Goal: Task Accomplishment & Management: Complete application form

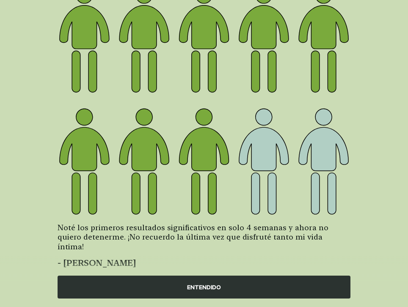
scroll to position [105, 0]
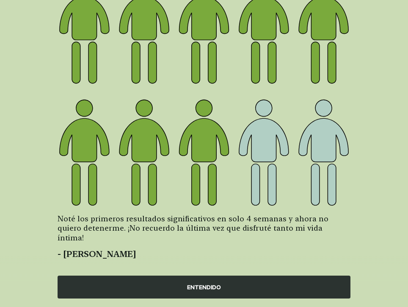
click at [158, 299] on div "ENTENDIDO" at bounding box center [204, 281] width 408 height 51
click at [200, 286] on div "ENTENDIDO" at bounding box center [204, 286] width 293 height 23
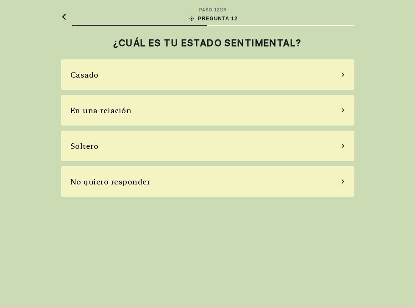
click at [145, 81] on div "Casado" at bounding box center [207, 74] width 293 height 31
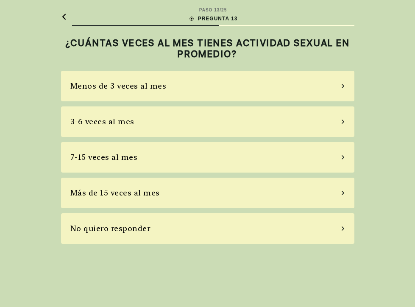
click at [167, 118] on div "3-6 veces al mes" at bounding box center [207, 121] width 293 height 31
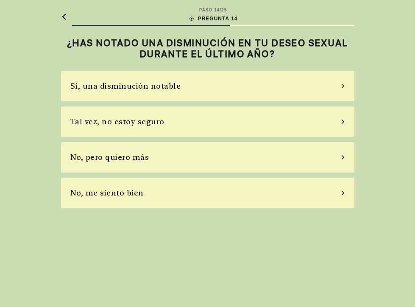
click at [167, 118] on div "Tal vez, no estoy seguro" at bounding box center [207, 121] width 293 height 31
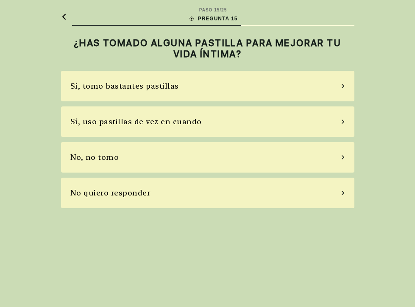
click at [201, 160] on div "No, no tomo" at bounding box center [207, 157] width 293 height 31
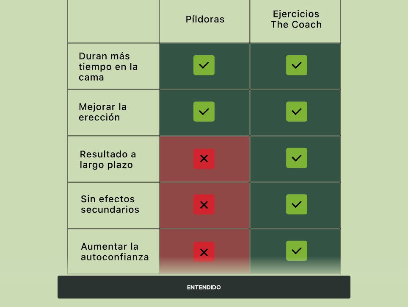
scroll to position [127, 0]
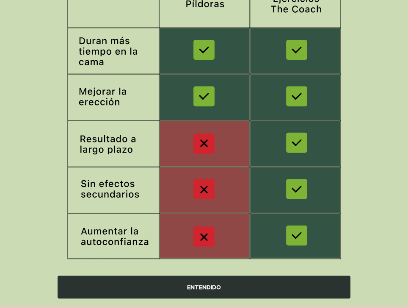
click at [209, 293] on div "ENTENDIDO" at bounding box center [204, 286] width 293 height 23
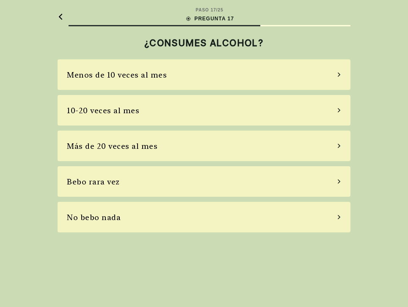
scroll to position [0, 0]
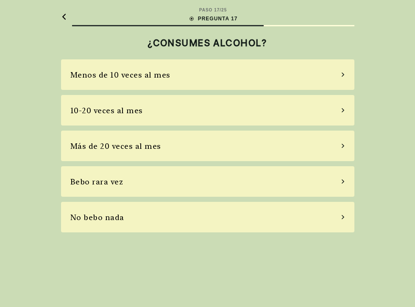
click at [164, 81] on div "Menos de 10 veces al mes" at bounding box center [207, 74] width 293 height 31
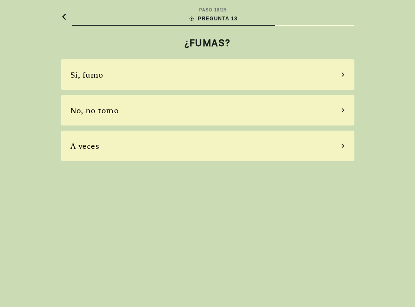
click at [223, 78] on div "Sí, fumo" at bounding box center [207, 74] width 293 height 31
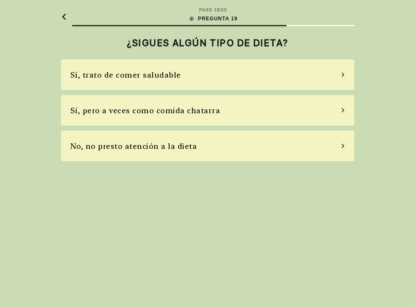
click at [237, 110] on div "Sí, pero a veces como comida chatarra" at bounding box center [207, 110] width 293 height 31
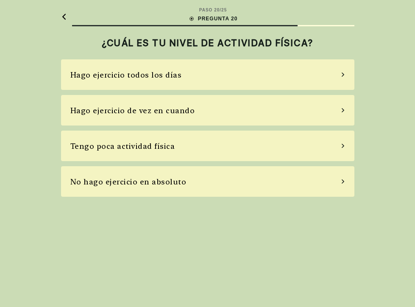
click at [237, 110] on div "Hago ejercicio de vez en cuando" at bounding box center [207, 110] width 293 height 31
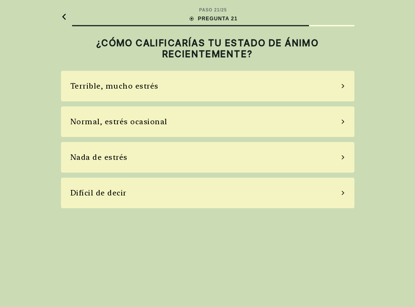
click at [237, 110] on div "Normal, estrés ocasional" at bounding box center [207, 121] width 293 height 31
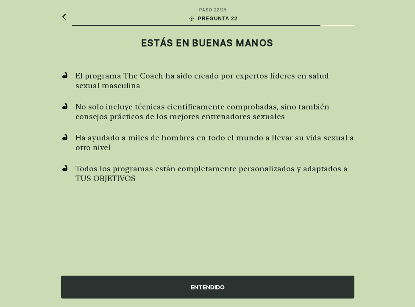
click at [215, 295] on div "ENTENDIDO" at bounding box center [207, 286] width 293 height 23
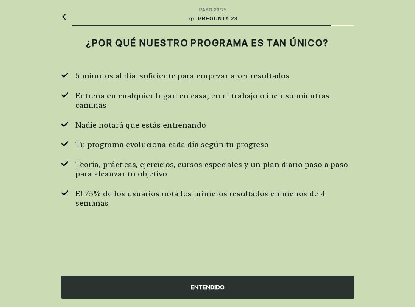
click at [215, 289] on div "ENTENDIDO" at bounding box center [207, 286] width 293 height 23
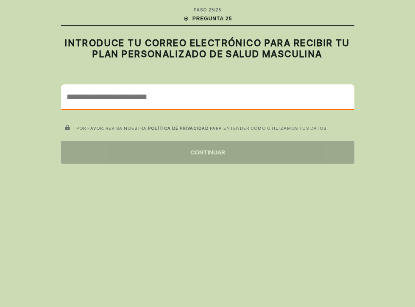
click at [203, 100] on input "email" at bounding box center [207, 97] width 292 height 25
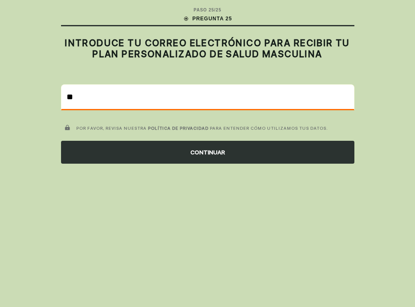
type input "*"
type input "**********"
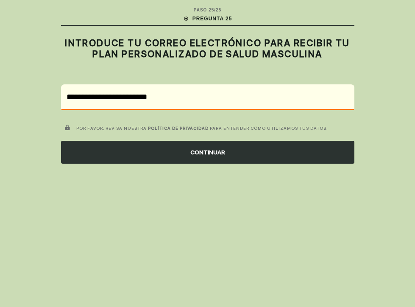
click at [223, 154] on div "CONTINUAR" at bounding box center [207, 152] width 293 height 23
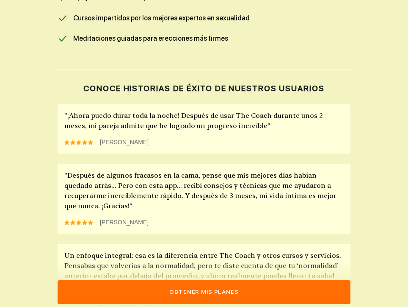
scroll to position [593, 0]
